Goal: Task Accomplishment & Management: Complete application form

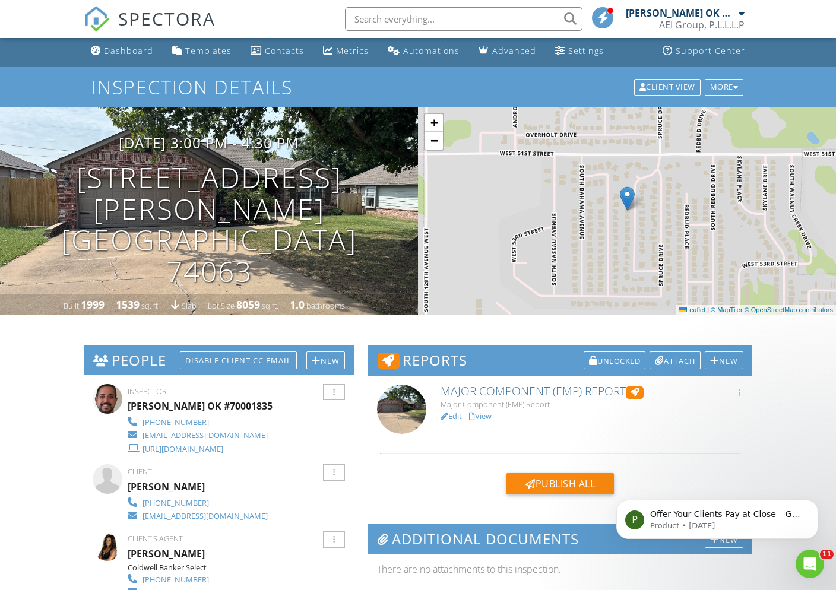
scroll to position [5, 0]
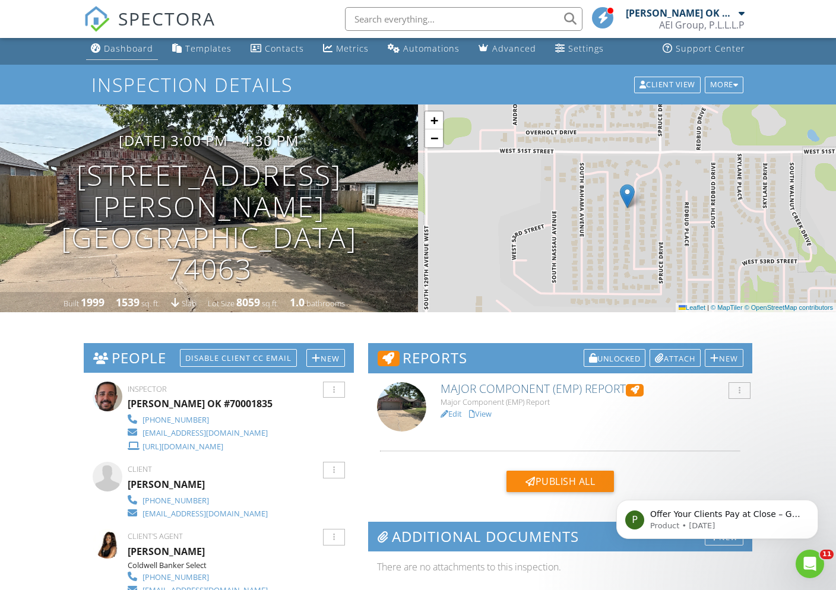
click at [141, 50] on div "Dashboard" at bounding box center [128, 48] width 49 height 11
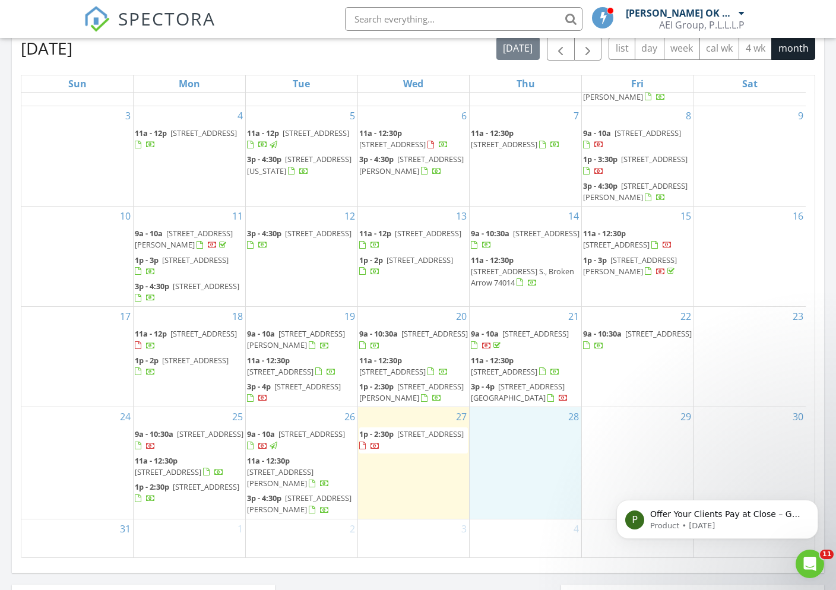
click at [526, 449] on div "28" at bounding box center [525, 462] width 112 height 111
click at [536, 403] on link "Inspection" at bounding box center [524, 399] width 61 height 19
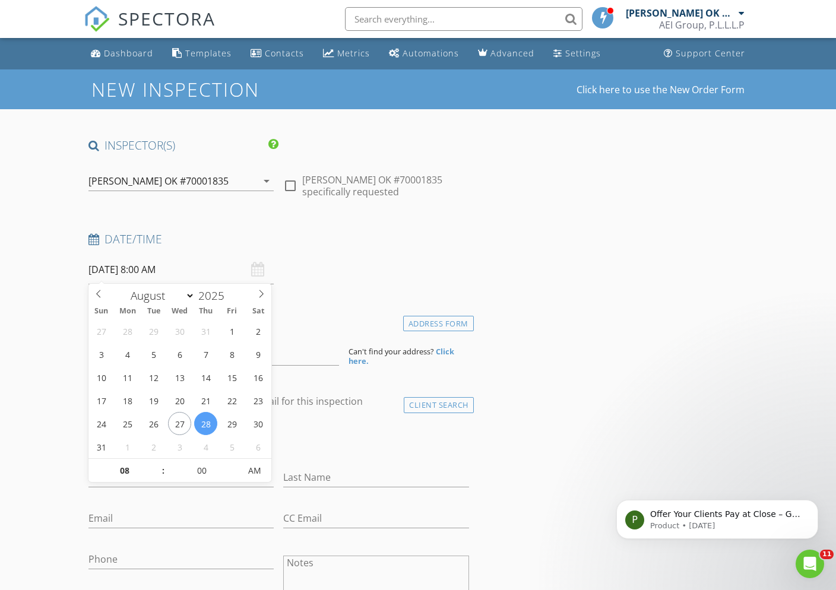
click at [182, 272] on input "08/28/2025 8:00 AM" at bounding box center [181, 269] width 186 height 29
type input "09"
type input "08/28/2025 9:00 AM"
click at [160, 465] on span at bounding box center [157, 465] width 8 height 12
type input "10"
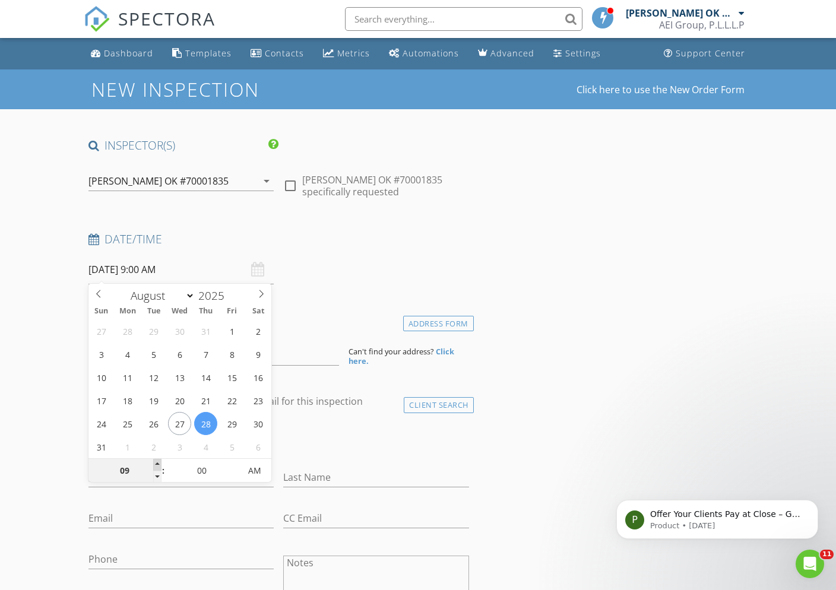
type input "08/28/2025 10:00 AM"
click at [160, 465] on span at bounding box center [157, 465] width 8 height 12
type input "11"
type input "08/28/2025 11:00 AM"
click at [160, 465] on span at bounding box center [157, 465] width 8 height 12
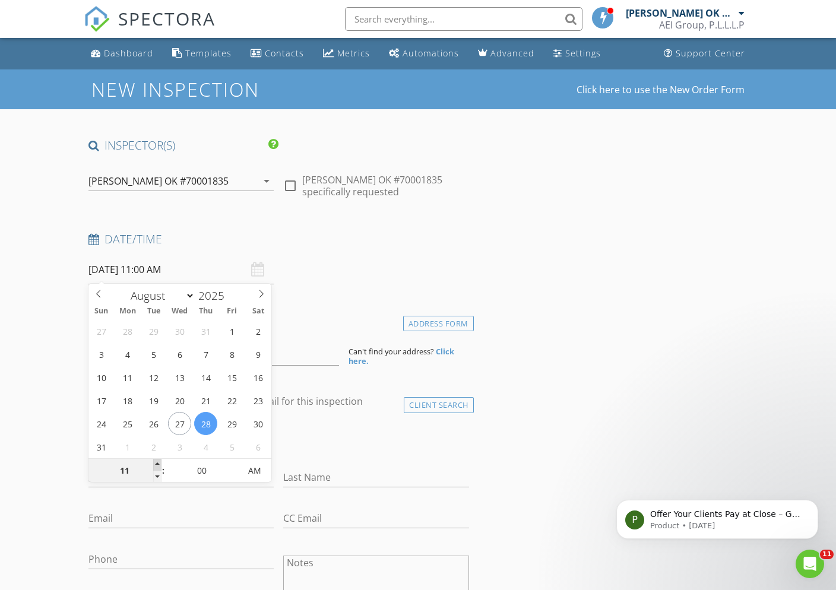
type input "12"
type input "08/28/2025 12:00 PM"
click at [160, 465] on span at bounding box center [157, 465] width 8 height 12
type input "01"
type input "08/28/2025 1:00 PM"
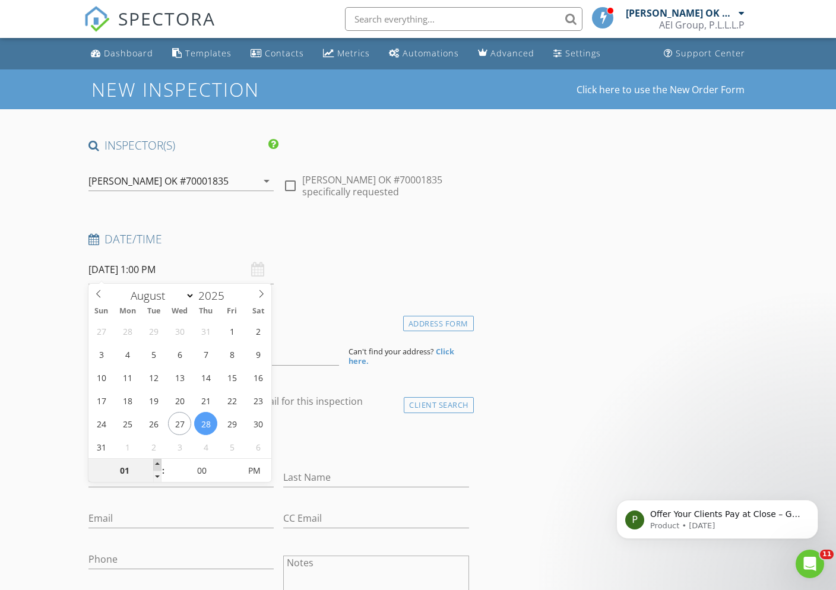
click at [160, 465] on span at bounding box center [157, 465] width 8 height 12
type input "02"
type input "08/28/2025 2:00 PM"
click at [160, 465] on span at bounding box center [157, 465] width 8 height 12
type input "03"
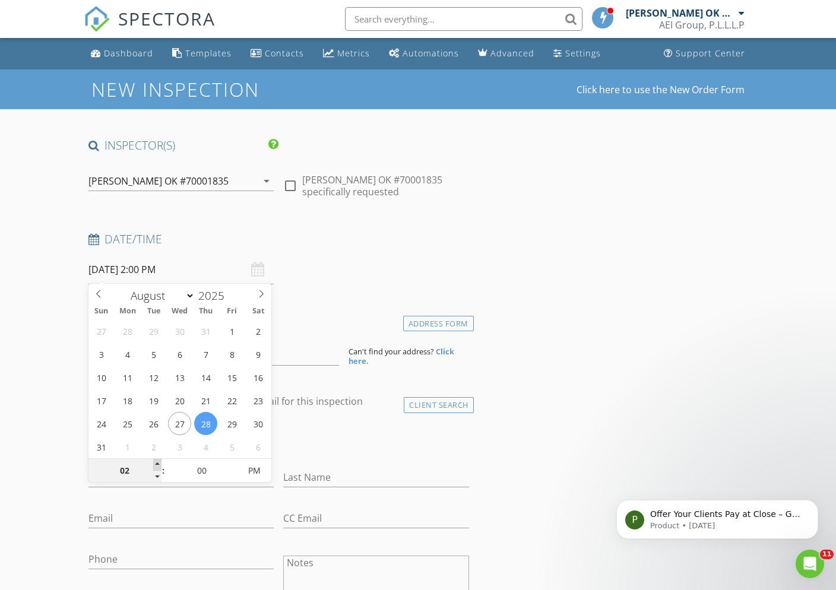
type input "08/28/2025 3:00 PM"
click at [160, 465] on span at bounding box center [157, 465] width 8 height 12
click at [366, 249] on div "Date/Time" at bounding box center [279, 243] width 390 height 24
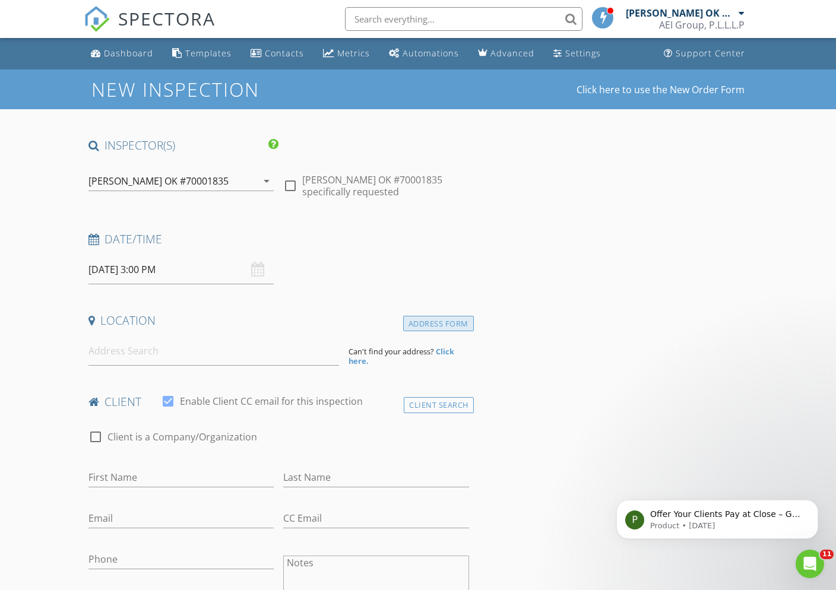
click at [416, 319] on div "Address Form" at bounding box center [438, 324] width 71 height 16
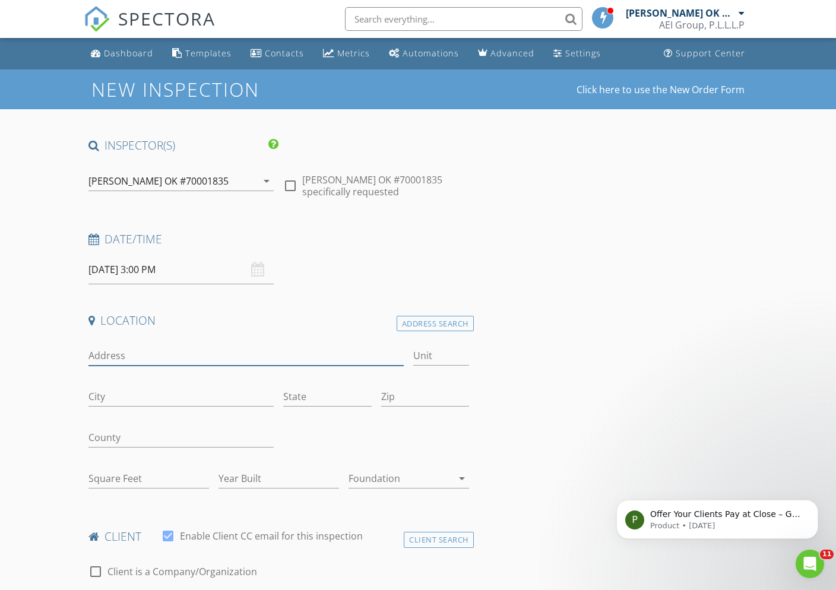
click at [142, 351] on input "Address" at bounding box center [246, 356] width 316 height 20
click at [142, 352] on input "Address" at bounding box center [246, 356] width 316 height 20
type input "7710 N. 144th E. Ave."
type input "Owasso"
drag, startPoint x: 458, startPoint y: 357, endPoint x: 365, endPoint y: 356, distance: 93.2
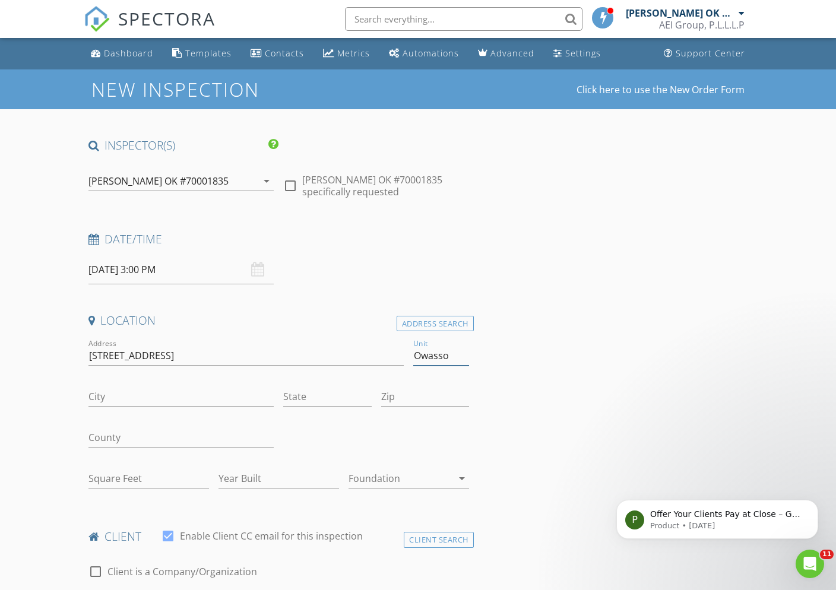
click at [365, 356] on div "Address 7710 N. 144th E. Ave. Unit Owasso City State Zip County Square Feet Yea…" at bounding box center [279, 418] width 390 height 164
click at [207, 399] on input "City" at bounding box center [181, 397] width 186 height 20
paste input "Owasso"
type input "Owasso"
type input "OK"
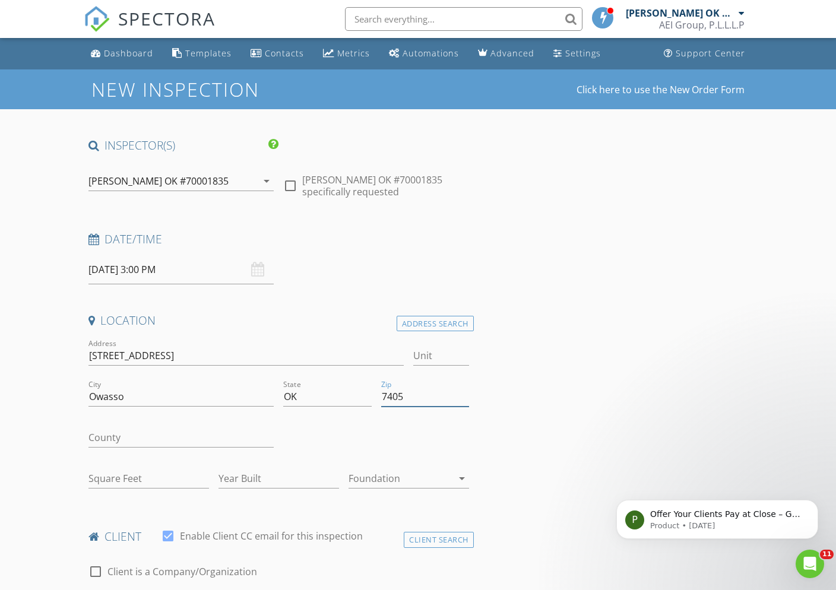
type input "74055"
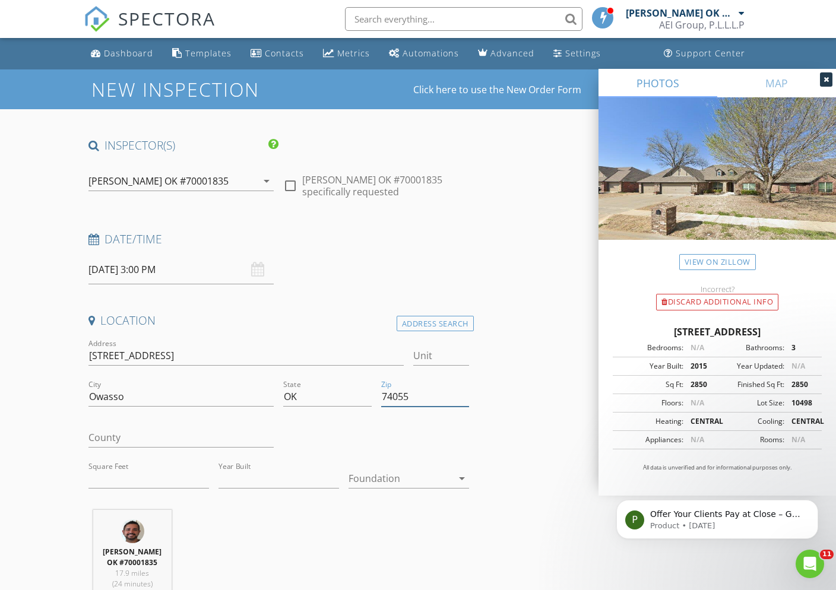
type input "2850"
type input "2015"
type input "74055"
click at [382, 474] on div at bounding box center [400, 478] width 104 height 19
click at [0, 0] on div at bounding box center [0, 0] width 0 height 0
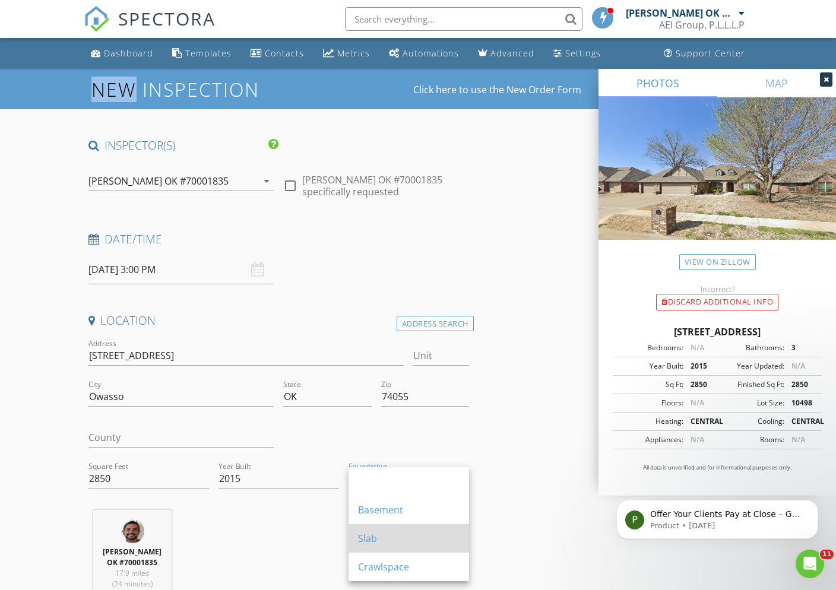
click at [395, 538] on div "Slab" at bounding box center [408, 538] width 101 height 14
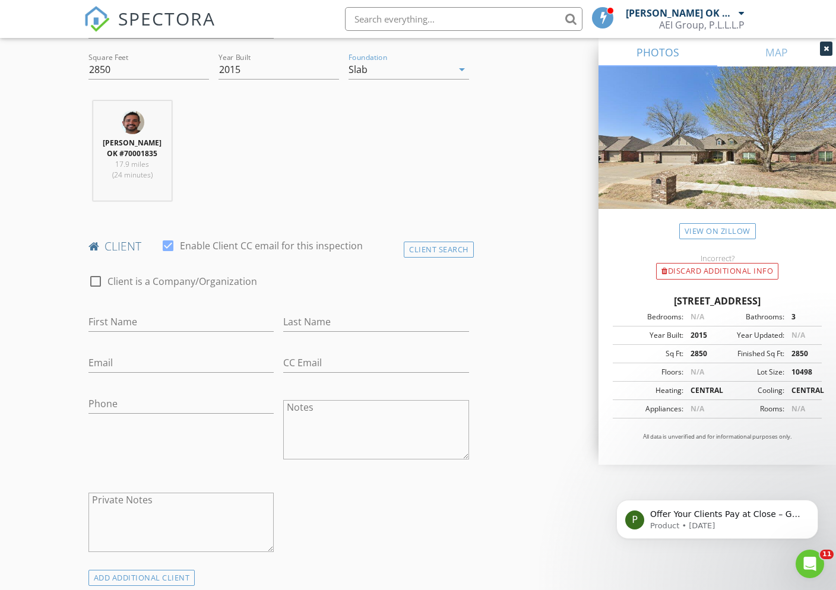
scroll to position [538, 0]
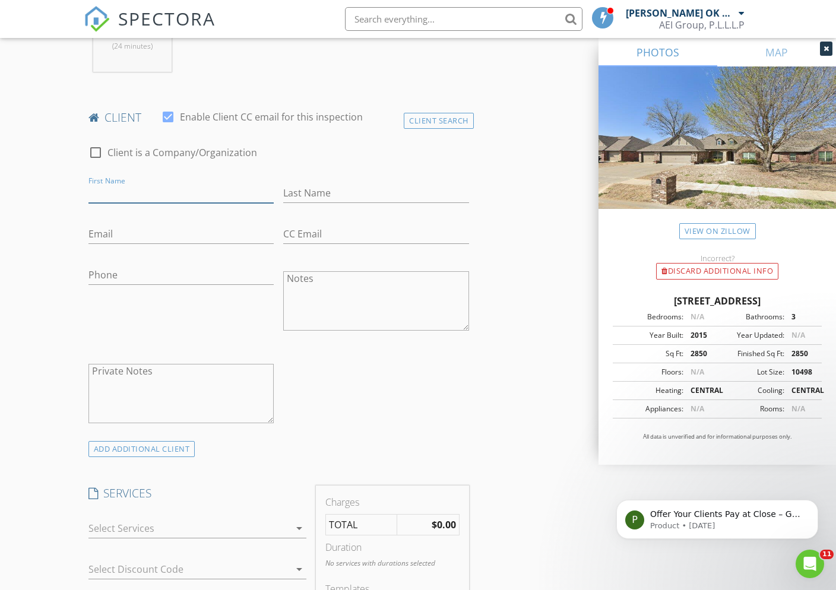
click at [143, 200] on input "First Name" at bounding box center [181, 193] width 186 height 20
type input "[PERSON_NAME]"
click at [110, 242] on input "Email" at bounding box center [181, 234] width 186 height 20
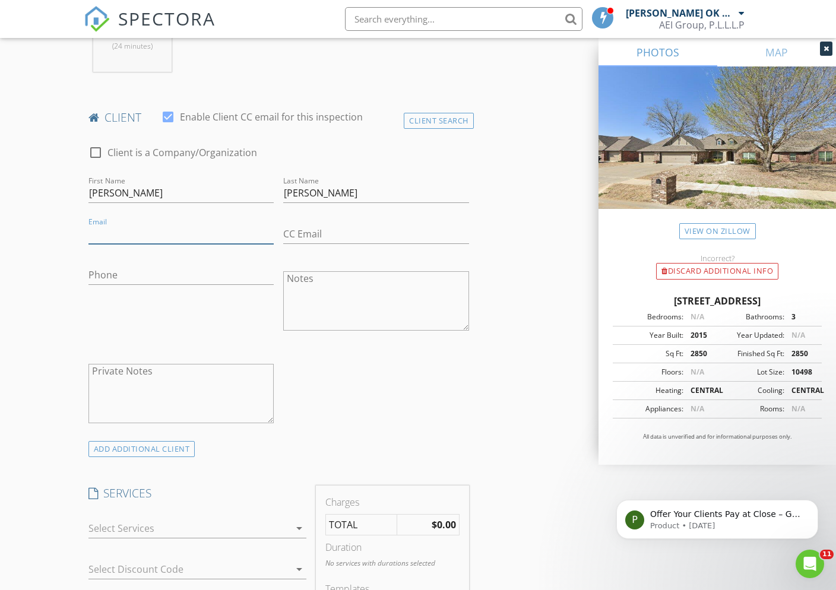
click at [110, 242] on input "Email" at bounding box center [181, 234] width 186 height 20
paste input "Poguejeff7@gmail.com"
type input "Poguejeff7@gmail.com"
click at [134, 281] on input "Phone" at bounding box center [181, 275] width 186 height 20
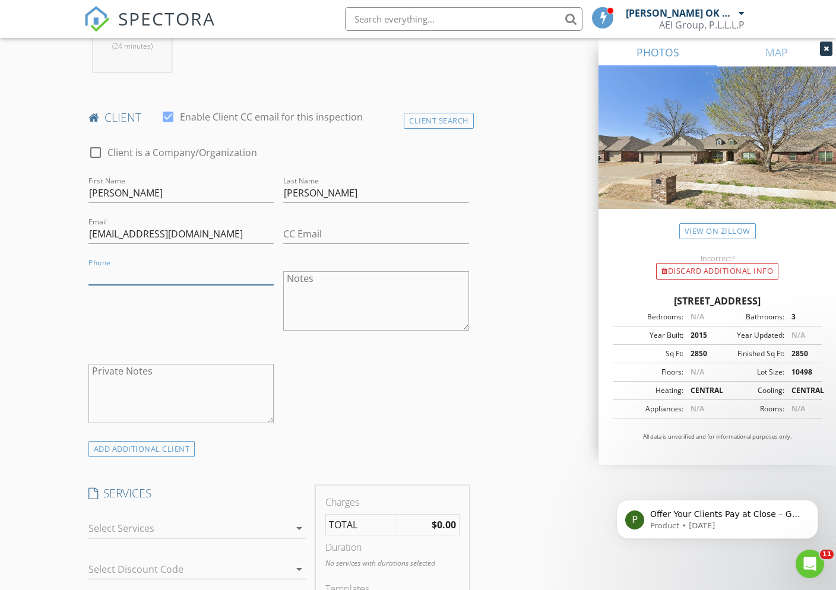
paste input "[PHONE_NUMBER]"
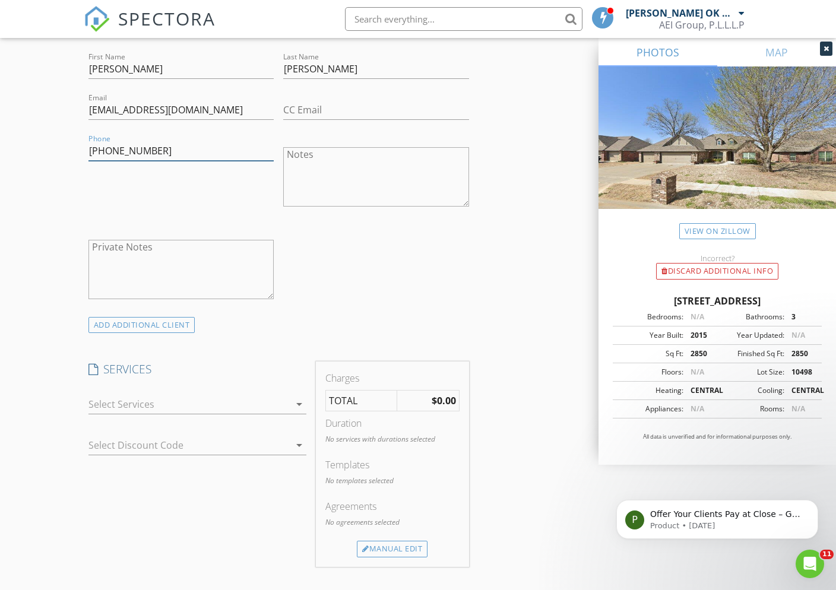
scroll to position [759, 0]
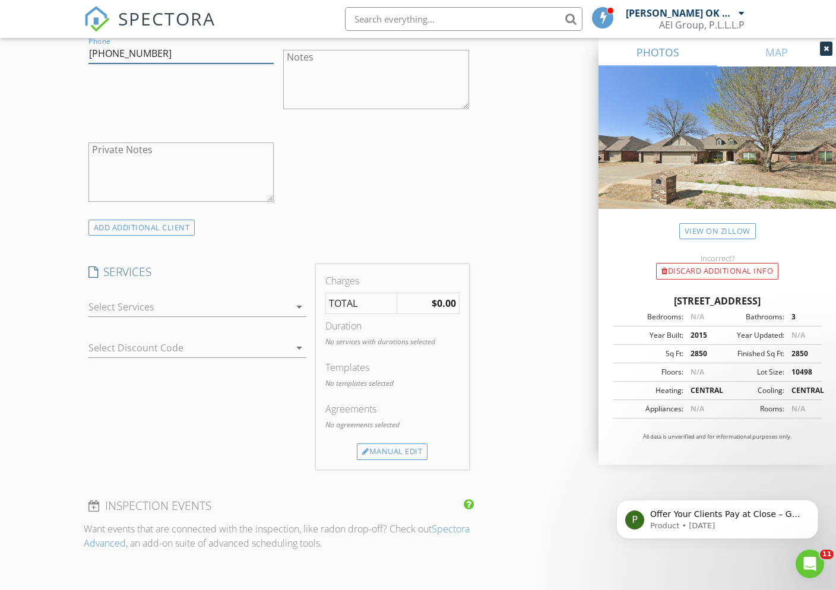
type input "[PHONE_NUMBER]"
click at [249, 316] on div at bounding box center [188, 306] width 201 height 19
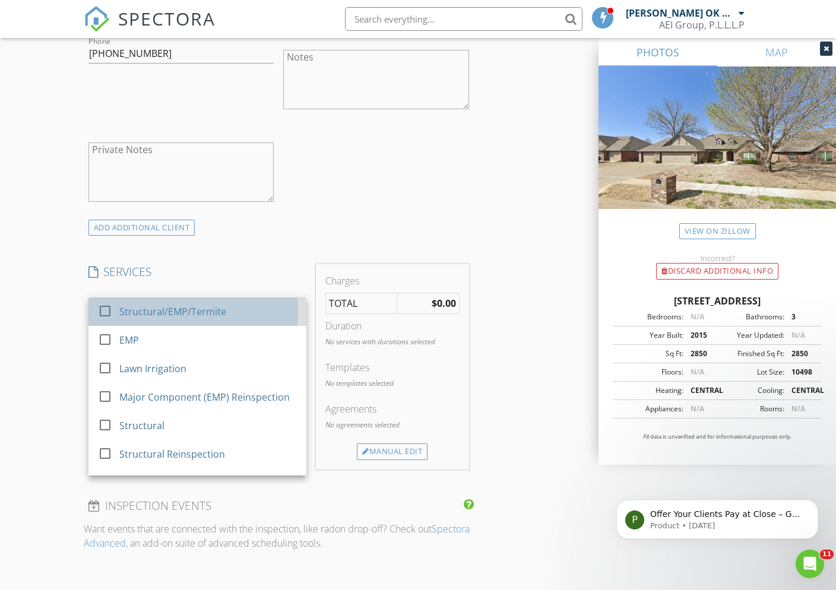
click at [227, 322] on div "Structural/EMP/Termite" at bounding box center [207, 312] width 177 height 24
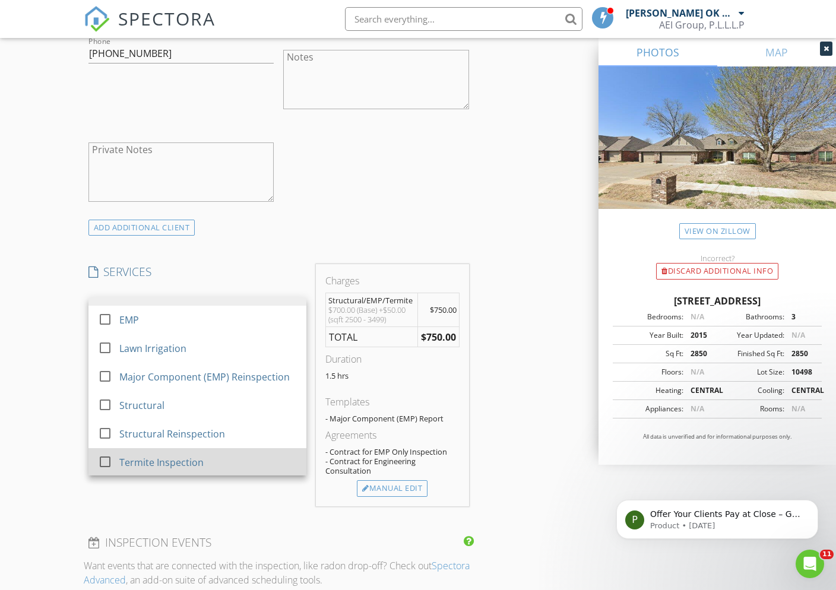
scroll to position [106, 0]
click at [186, 469] on div "Roof Covering Inspection" at bounding box center [175, 462] width 112 height 14
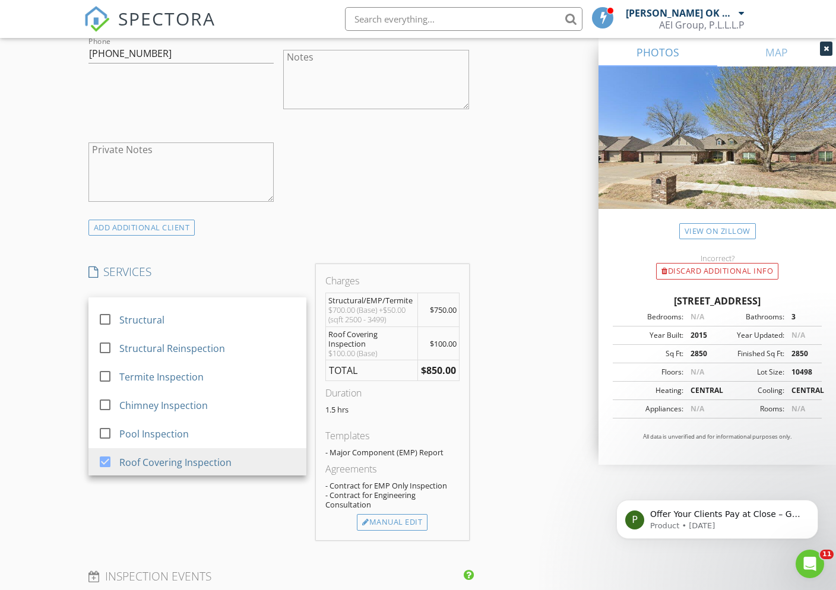
click at [499, 350] on div "INSPECTOR(S) check_box Aria Ebady-Nezami OK #70001835 PRIMARY Aria Ebady-Nezami…" at bounding box center [418, 412] width 668 height 2067
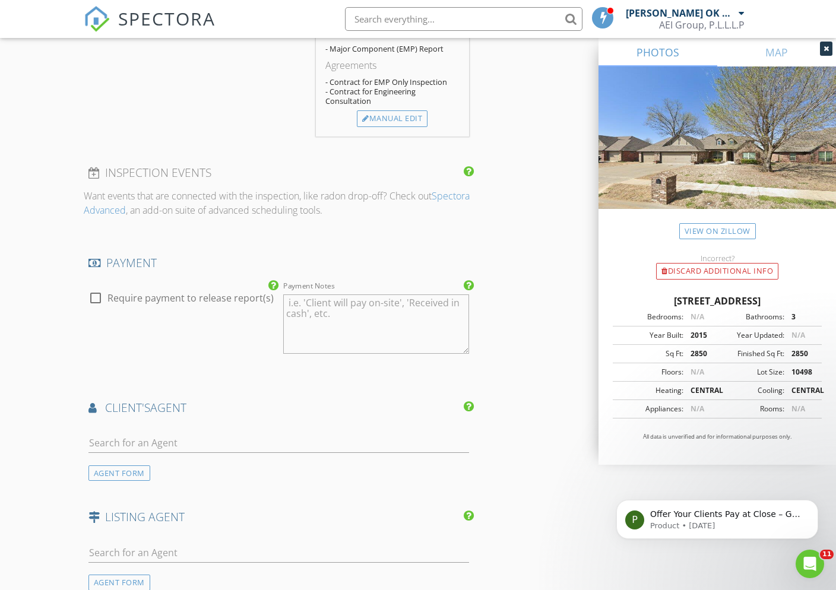
scroll to position [1195, 0]
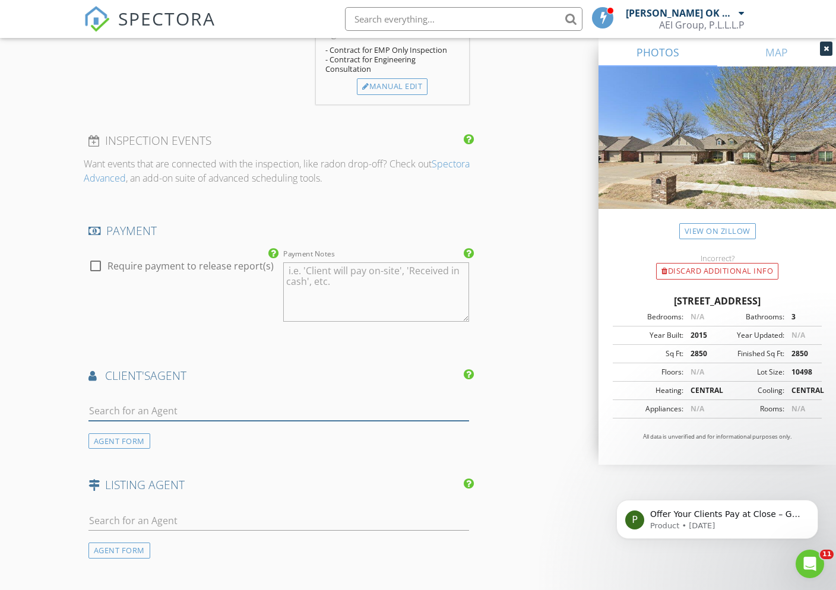
click at [152, 420] on input "text" at bounding box center [278, 411] width 380 height 20
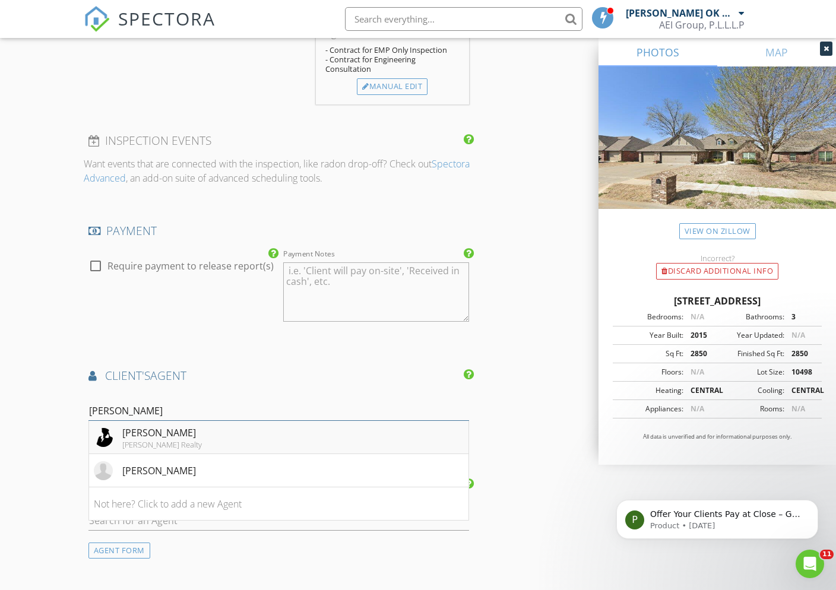
type input "[PERSON_NAME]"
click at [236, 440] on li "Kara Folkins Keller Williams Realty" at bounding box center [278, 437] width 379 height 33
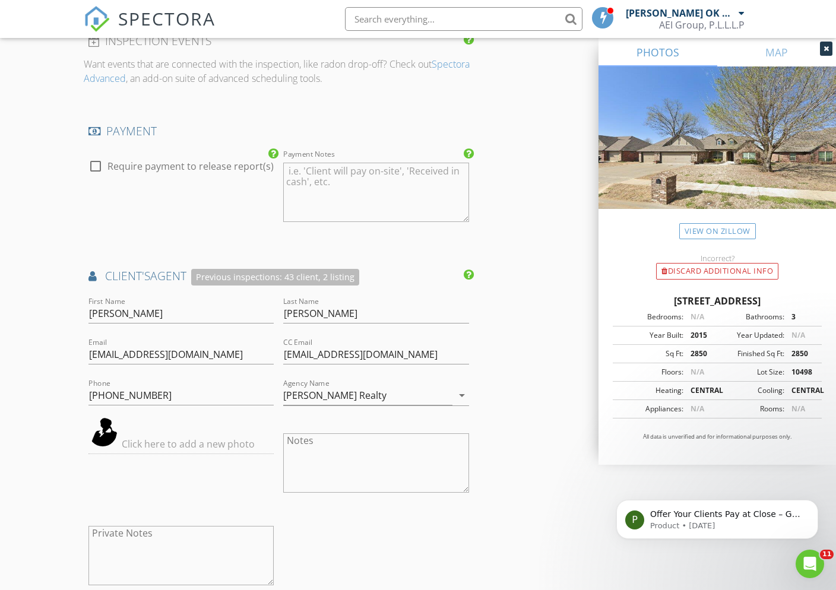
scroll to position [1605, 0]
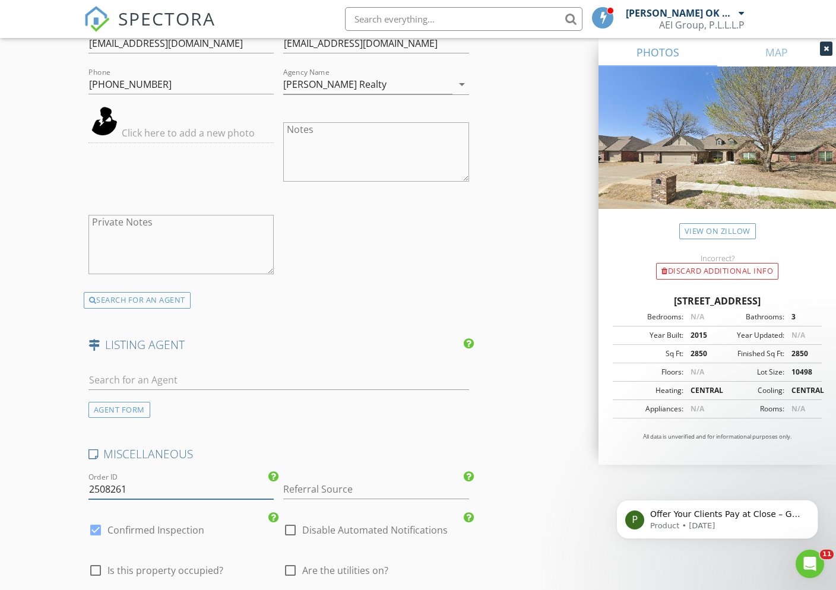
click at [187, 490] on input "2508261" at bounding box center [181, 489] width 186 height 20
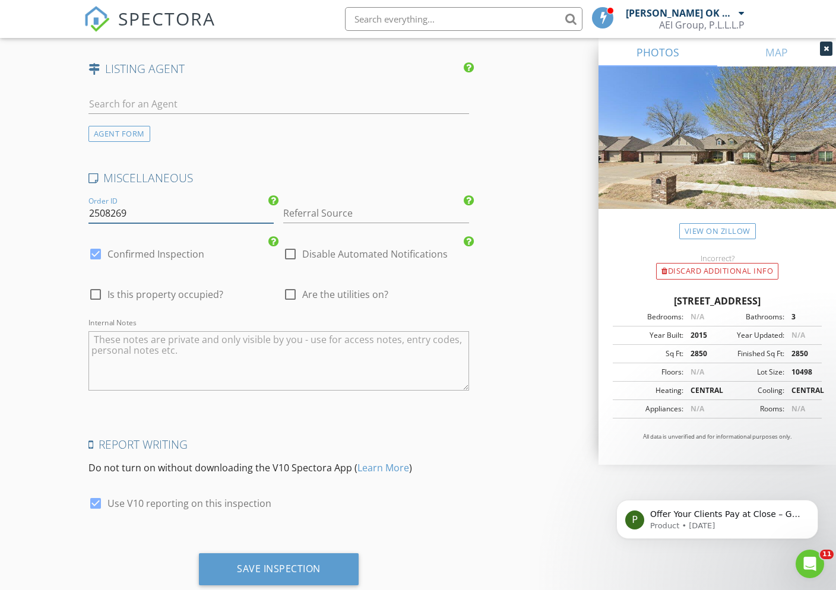
scroll to position [1918, 0]
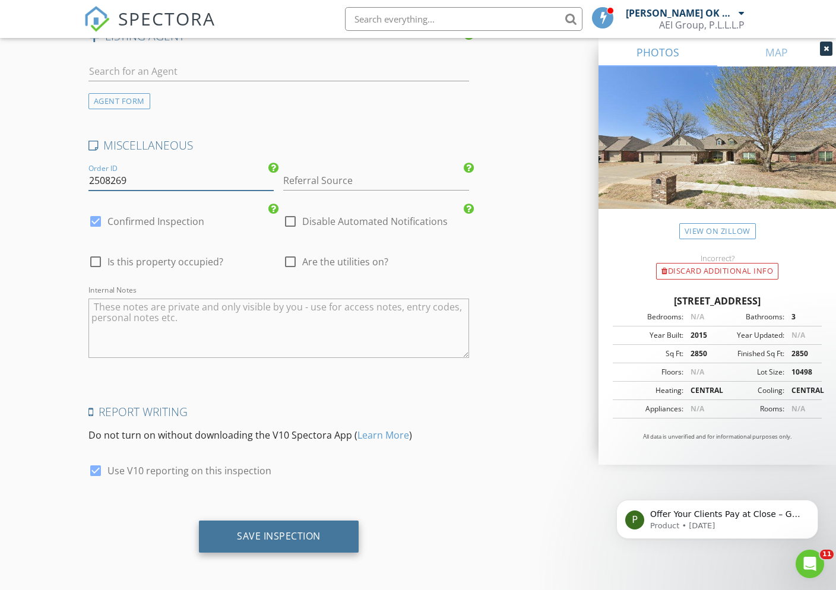
type input "2508269"
click at [261, 535] on div "Save Inspection" at bounding box center [279, 536] width 84 height 12
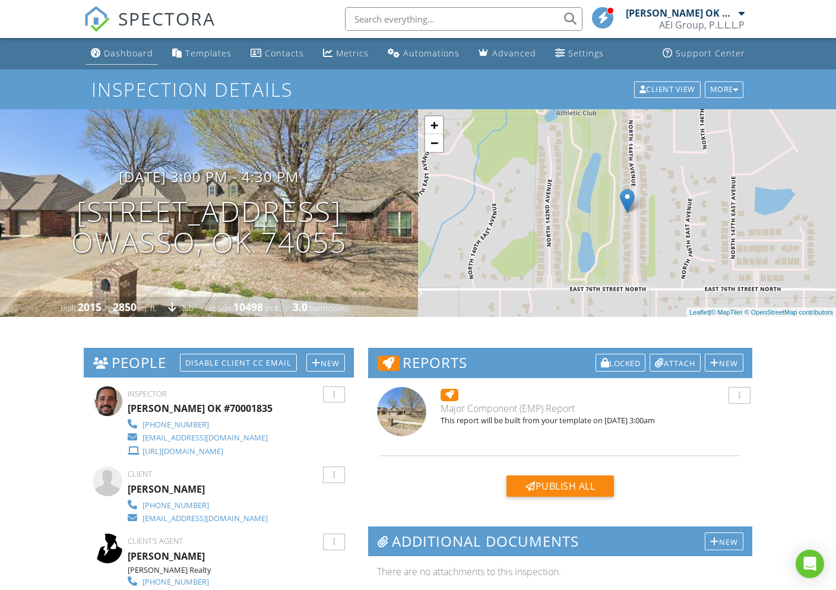
click at [136, 54] on div "Dashboard" at bounding box center [128, 52] width 49 height 11
